Goal: Information Seeking & Learning: Learn about a topic

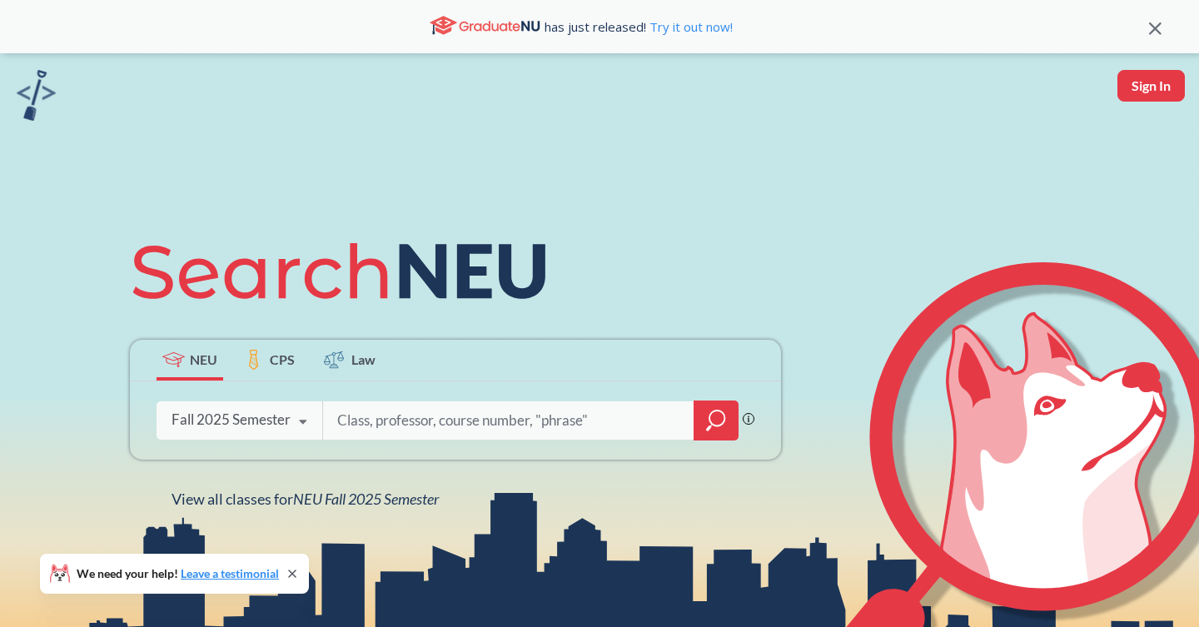
click at [1167, 77] on button "Sign In" at bounding box center [1150, 86] width 67 height 32
select select "US"
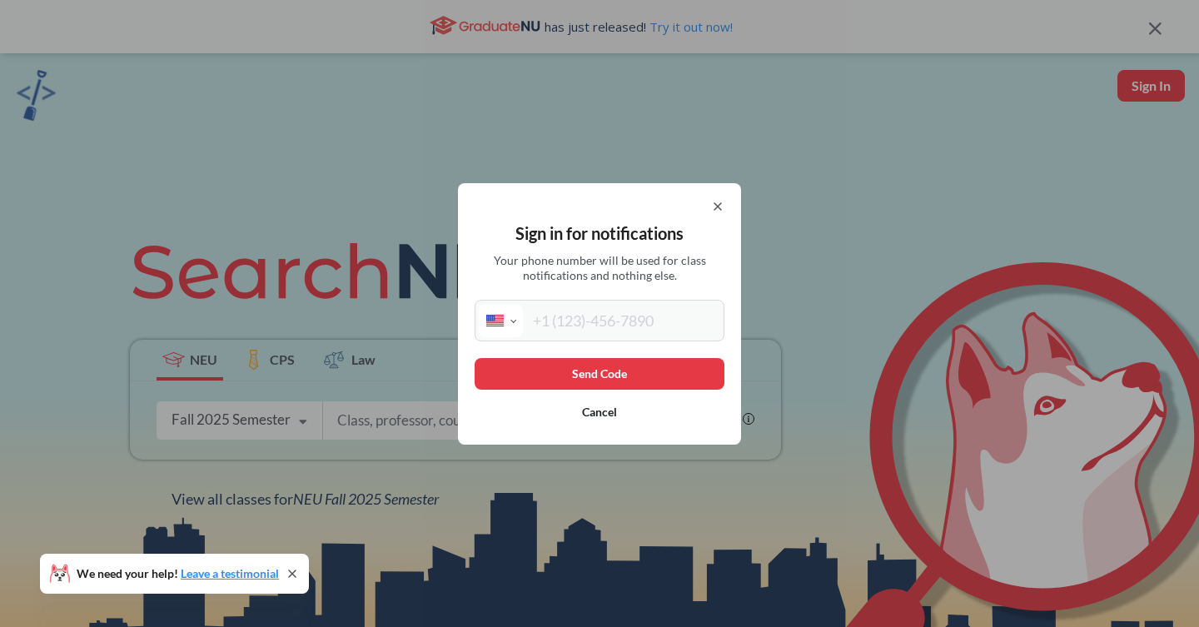
click at [645, 315] on input "tel" at bounding box center [621, 320] width 197 height 33
type input "[PHONE_NUMBER]"
click at [638, 370] on button "Send Code" at bounding box center [599, 374] width 250 height 32
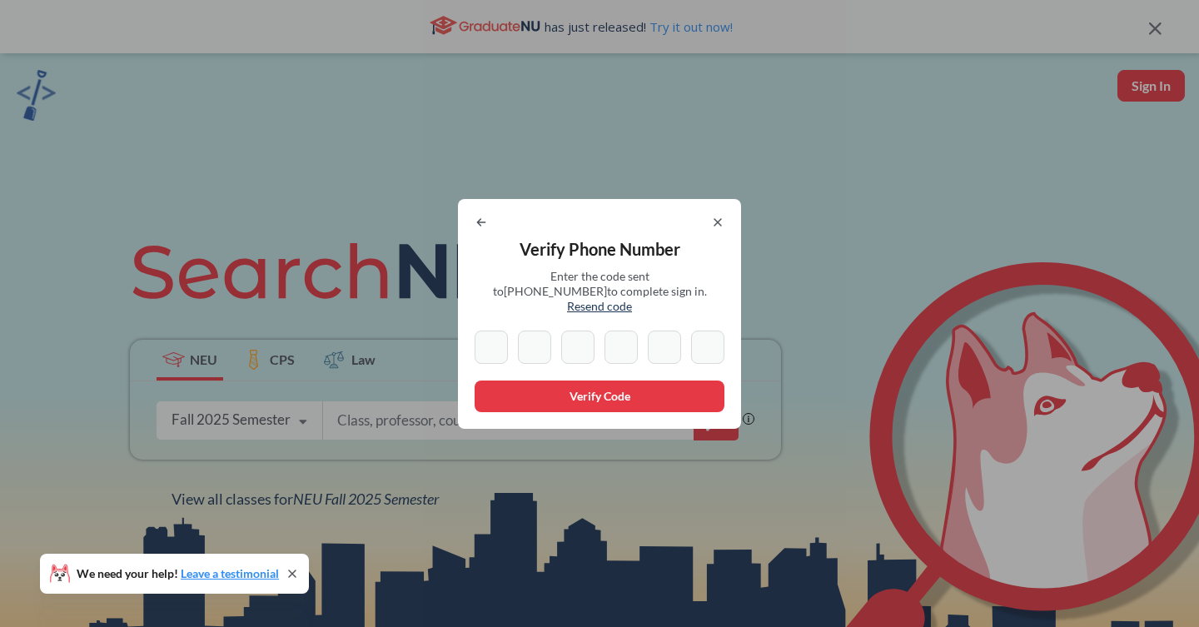
type input "8"
type input "7"
type input "4"
type input "2"
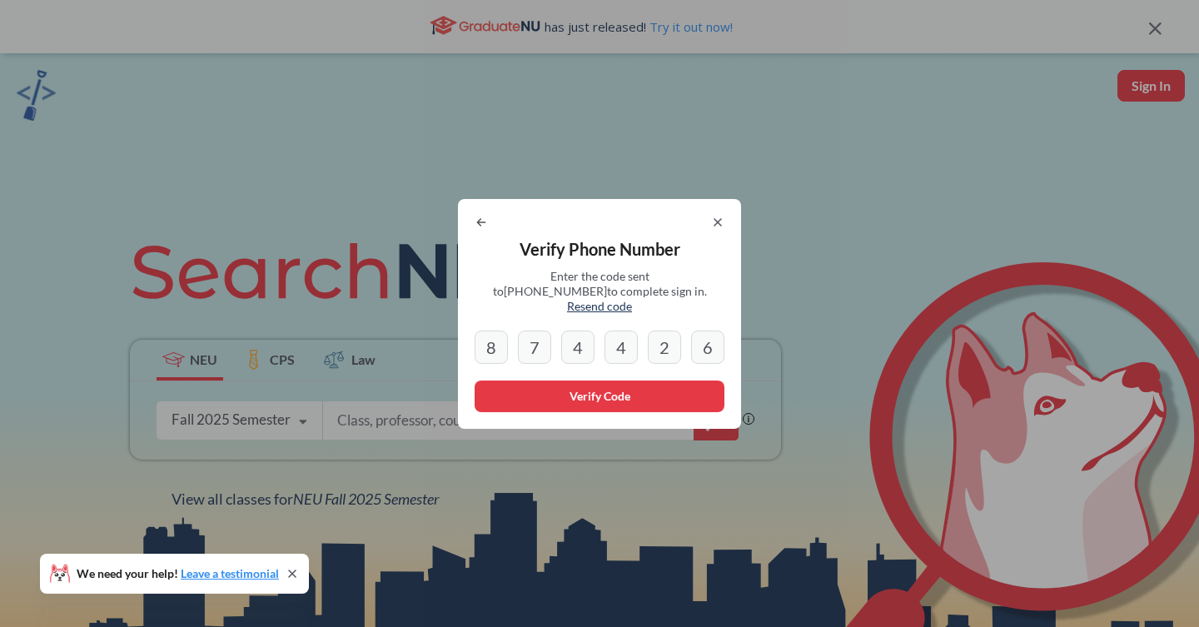
type input "6"
click at [598, 391] on button "Verify Code" at bounding box center [599, 396] width 250 height 32
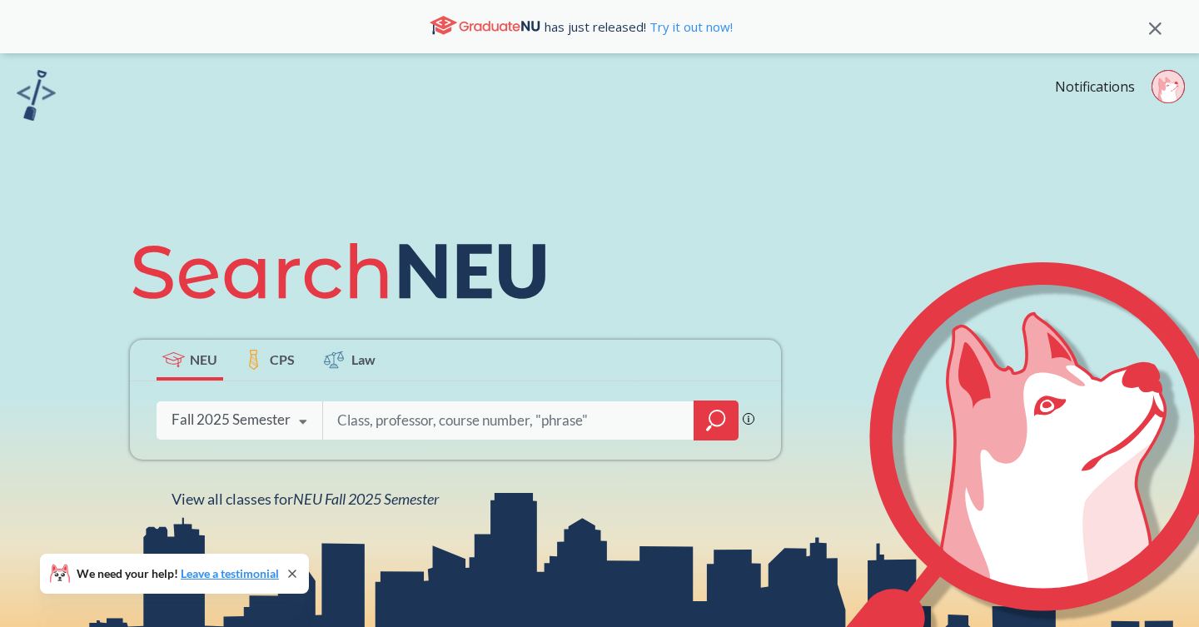
click at [420, 430] on input "search" at bounding box center [508, 420] width 346 height 35
type input "M"
type input "ACCT 2301"
click at [722, 422] on icon "magnifying glass" at bounding box center [716, 417] width 15 height 15
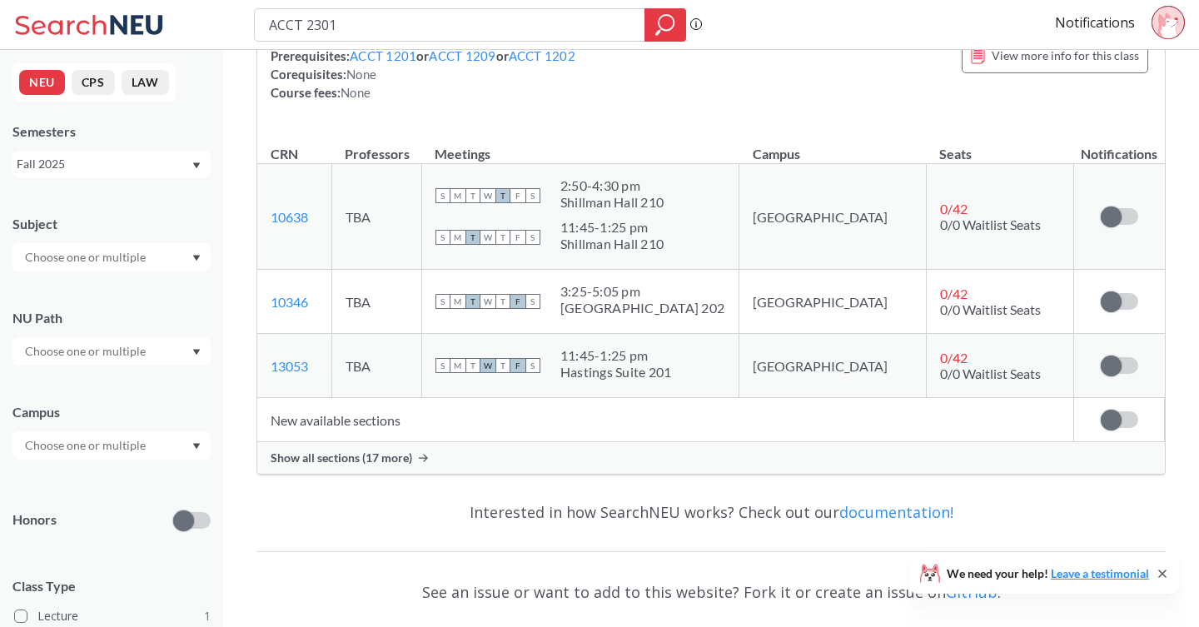
scroll to position [221, 0]
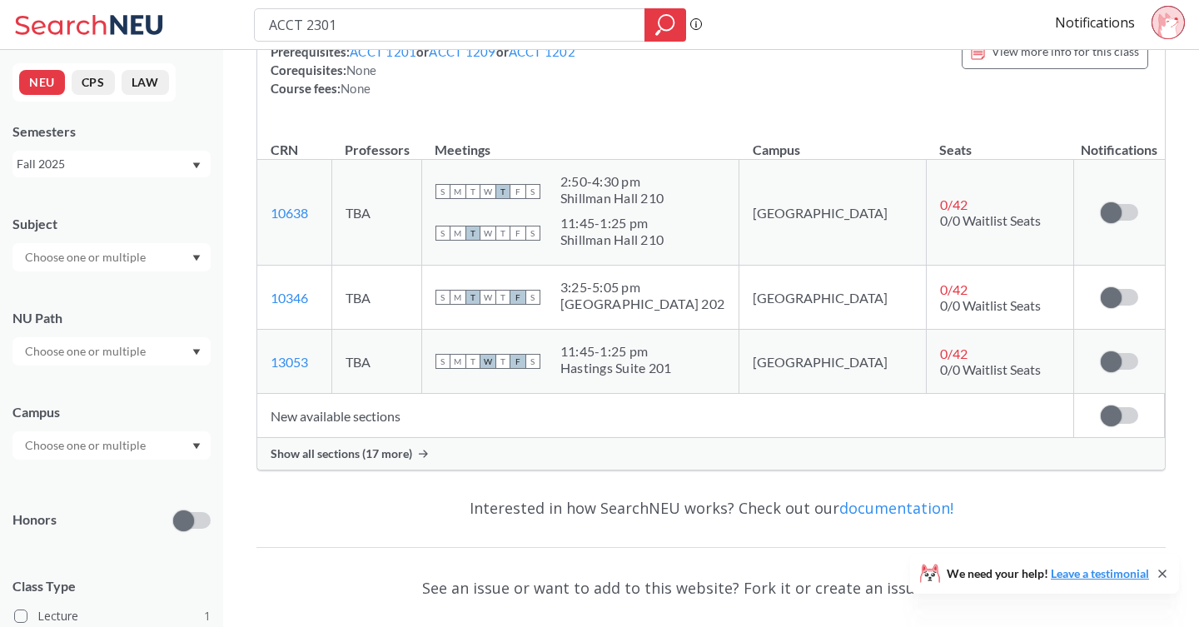
click at [334, 461] on span "Show all sections (17 more)" at bounding box center [341, 453] width 141 height 15
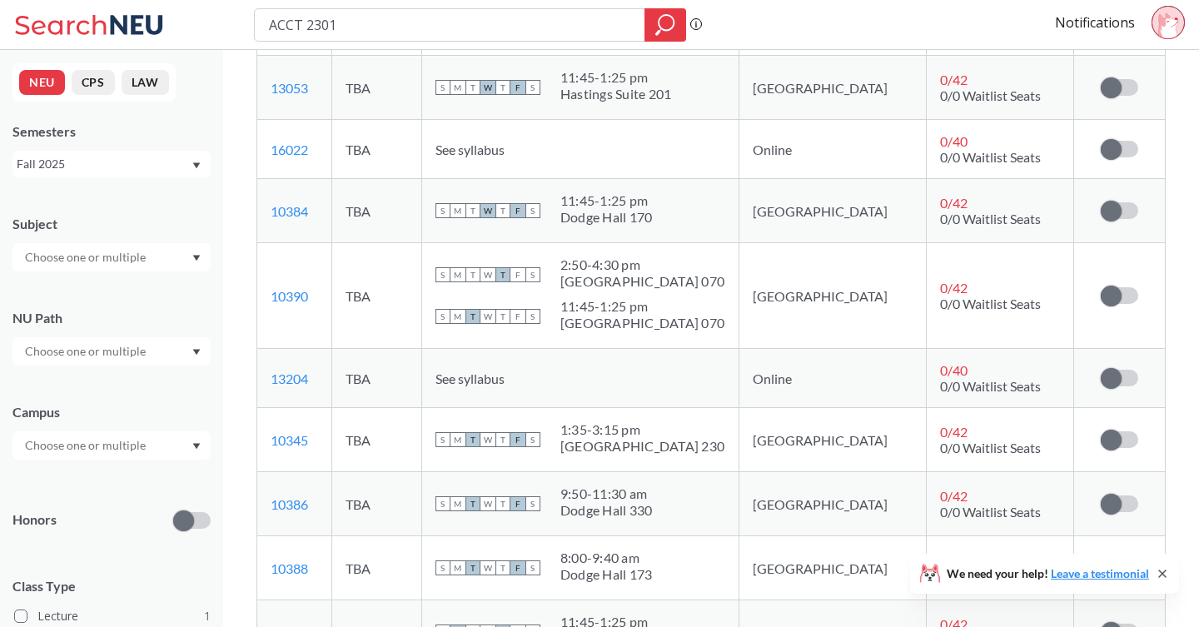
scroll to position [480, 0]
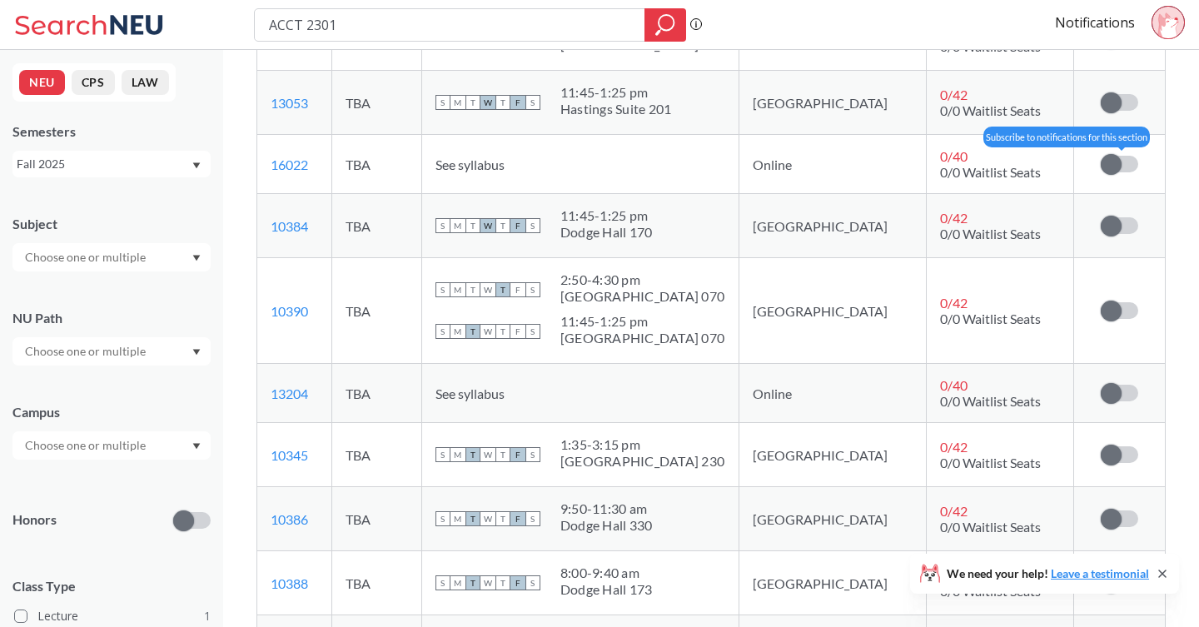
click at [1123, 172] on label at bounding box center [1118, 164] width 37 height 17
click at [1100, 156] on input "checkbox" at bounding box center [1100, 156] width 0 height 0
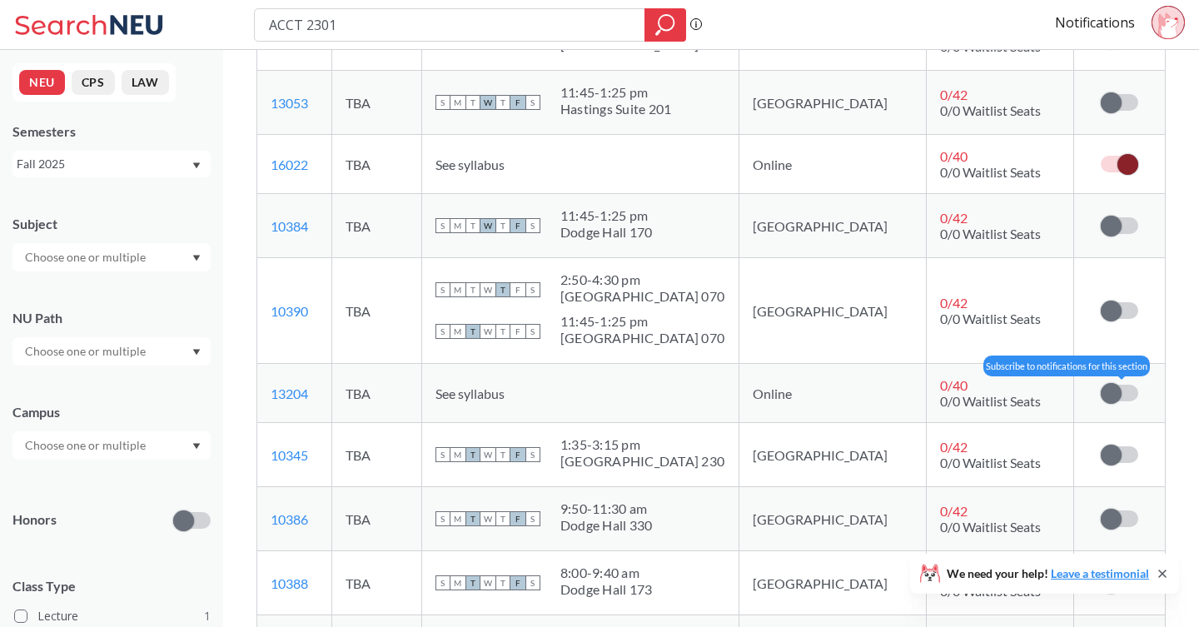
click at [1115, 404] on span at bounding box center [1110, 393] width 21 height 21
click at [1100, 385] on input "checkbox" at bounding box center [1100, 385] width 0 height 0
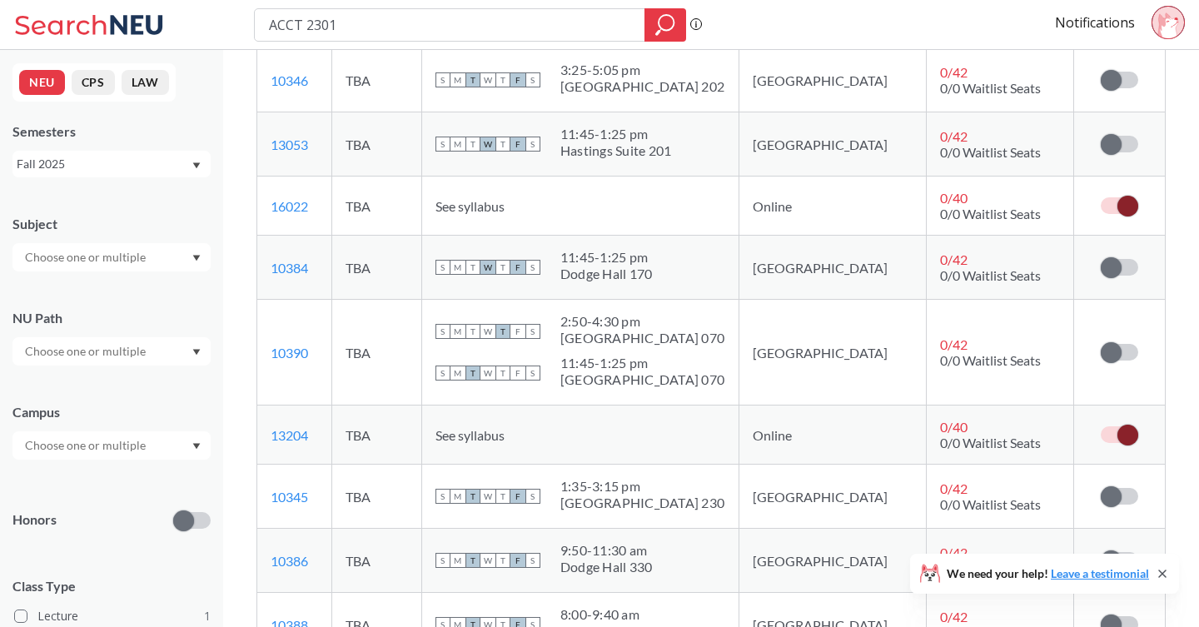
scroll to position [437, 0]
click at [1161, 29] on icon at bounding box center [1164, 24] width 13 height 24
